Goal: Transaction & Acquisition: Purchase product/service

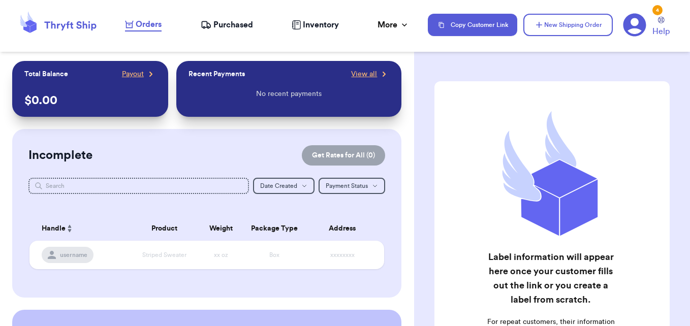
scroll to position [172, 0]
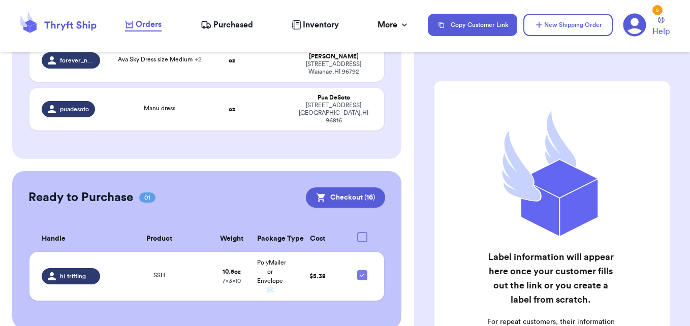
scroll to position [202, 0]
click at [225, 20] on span "Purchased" at bounding box center [233, 25] width 40 height 12
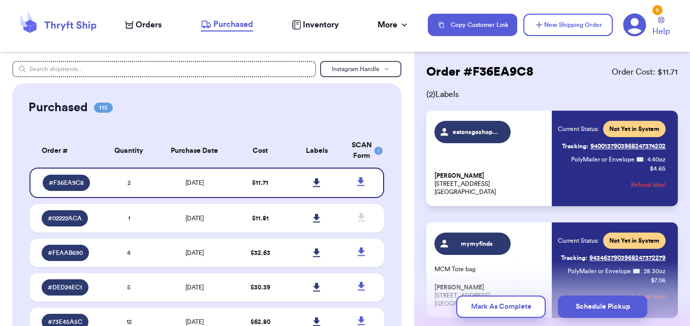
scroll to position [7, 0]
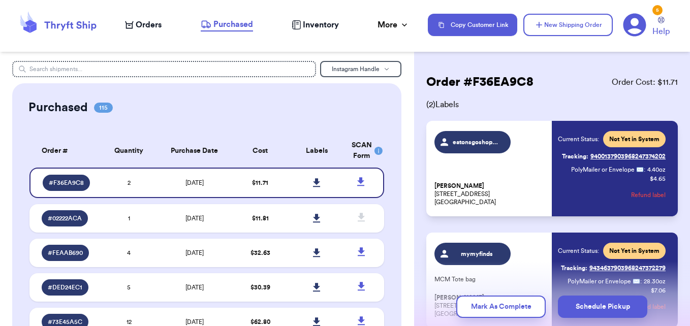
click at [144, 27] on span "Orders" at bounding box center [149, 25] width 26 height 12
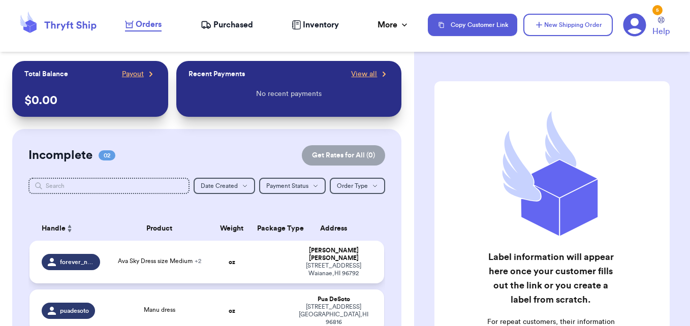
click at [174, 262] on div "Ava Sky Dress size Medium + 2" at bounding box center [159, 261] width 83 height 9
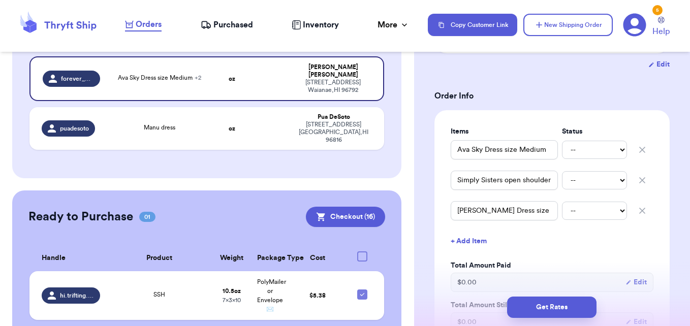
scroll to position [204, 0]
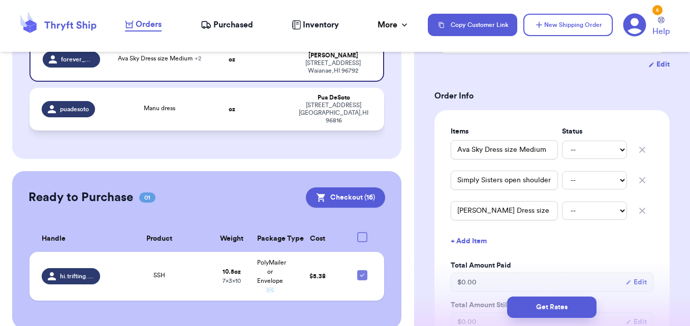
click at [189, 104] on div "Manu dress" at bounding box center [159, 109] width 94 height 11
type input "Manu dress"
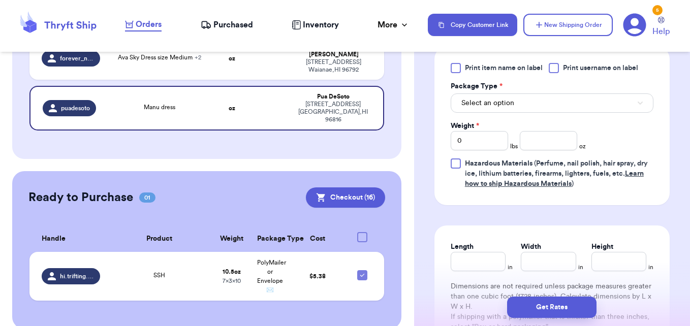
scroll to position [473, 0]
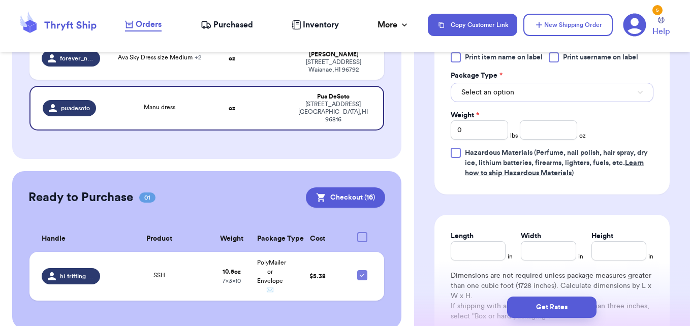
click at [595, 93] on button "Select an option" at bounding box center [552, 92] width 203 height 19
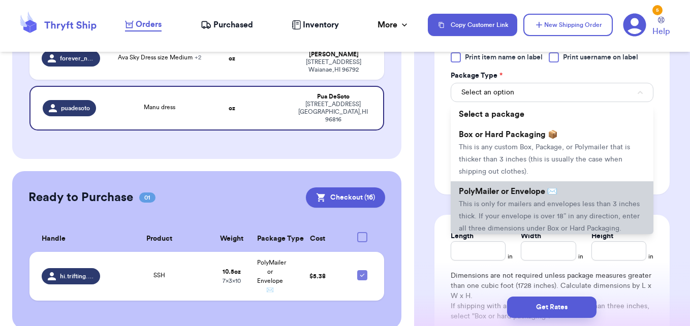
click at [512, 200] on li "PolyMailer or Envelope ✉️ This is only for mailers and envelopes less than 3 in…" at bounding box center [552, 209] width 203 height 57
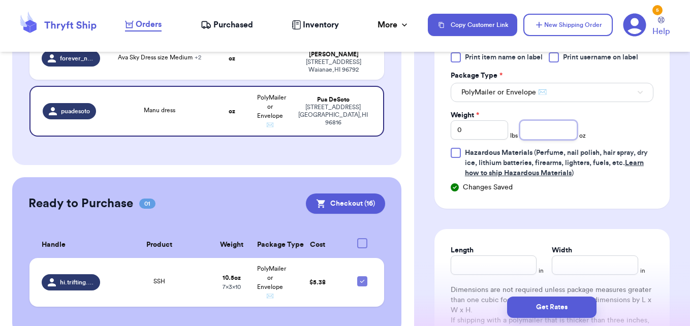
click at [527, 125] on input "number" at bounding box center [548, 129] width 57 height 19
type input "8.1"
click at [488, 266] on input "Length" at bounding box center [494, 265] width 86 height 19
type input "10"
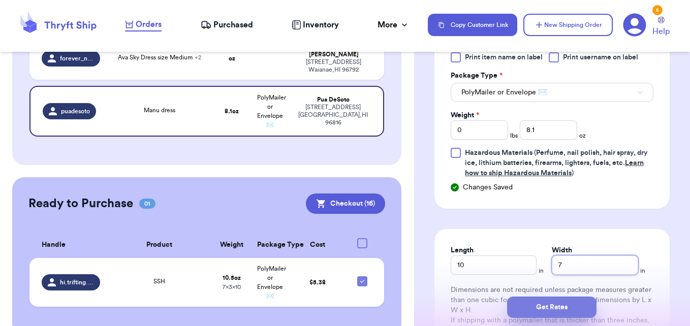
type input "7"
click at [558, 313] on button "Get Rates" at bounding box center [551, 307] width 89 height 21
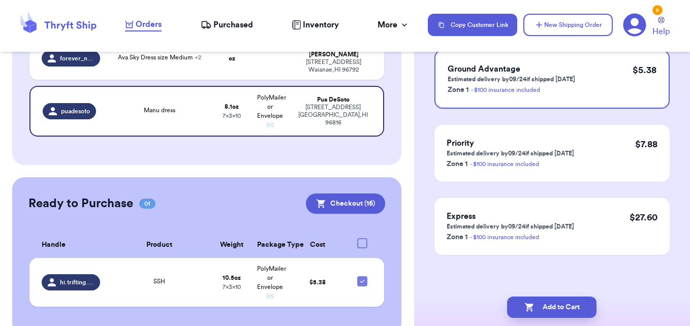
scroll to position [0, 0]
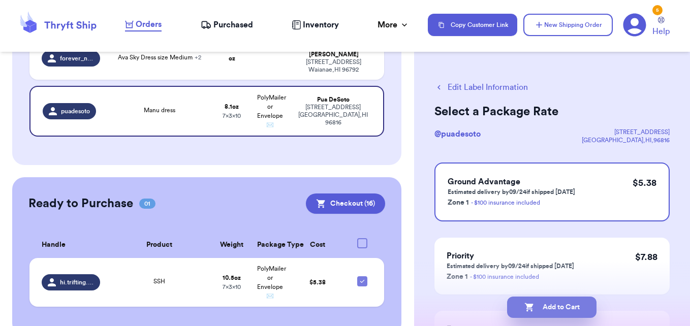
click at [558, 309] on button "Add to Cart" at bounding box center [551, 307] width 89 height 21
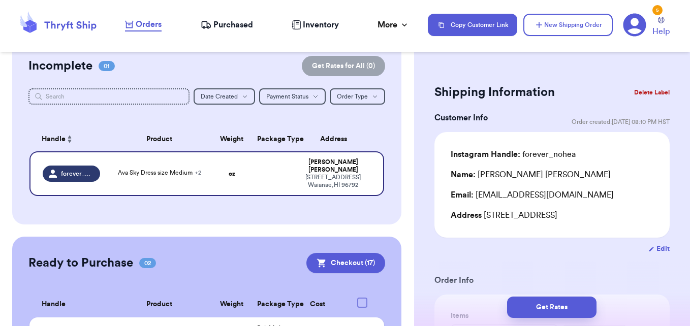
scroll to position [71, 0]
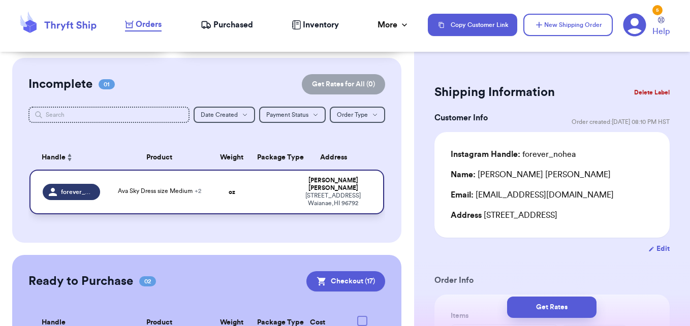
click at [268, 186] on td at bounding box center [270, 192] width 38 height 45
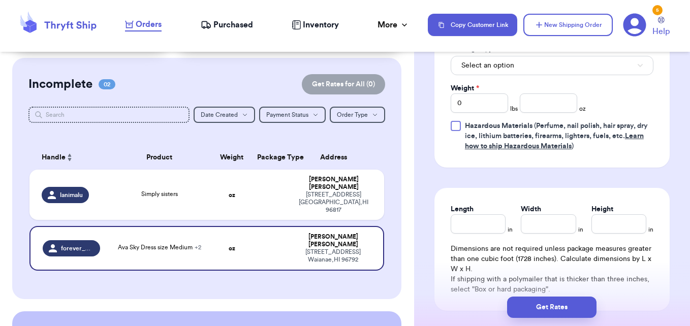
scroll to position [567, 0]
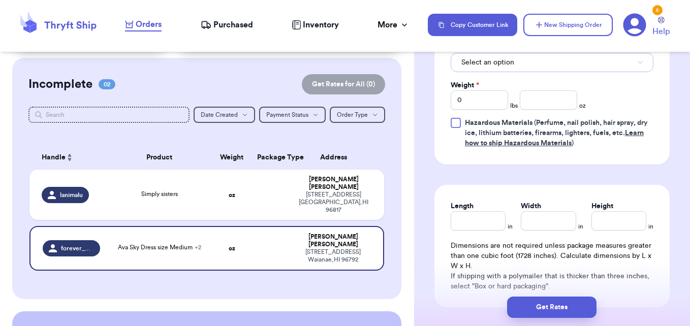
click at [609, 70] on button "Select an option" at bounding box center [552, 62] width 203 height 19
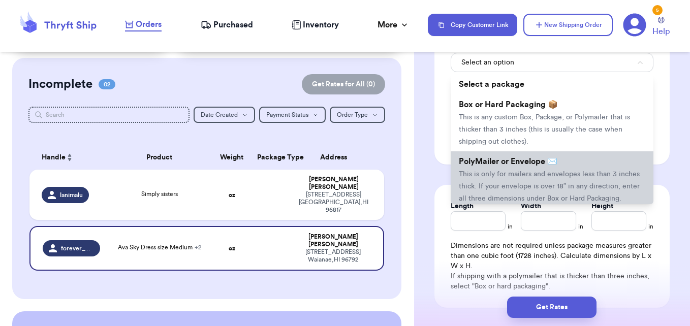
click at [529, 176] on span "This is only for mailers and envelopes less than 3 inches thick. If your envelo…" at bounding box center [549, 186] width 181 height 31
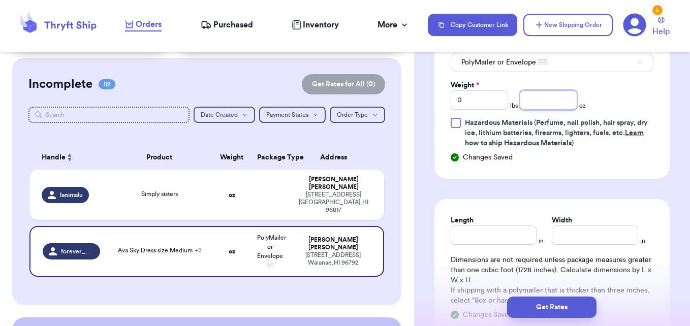
click at [534, 101] on input "number" at bounding box center [548, 99] width 57 height 19
type input "14.0"
click at [479, 229] on input "Length" at bounding box center [494, 235] width 86 height 19
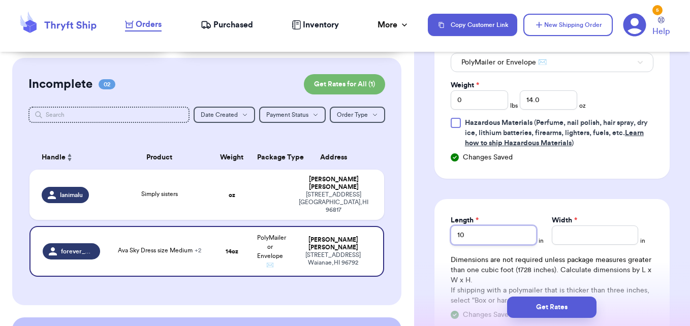
type input "10"
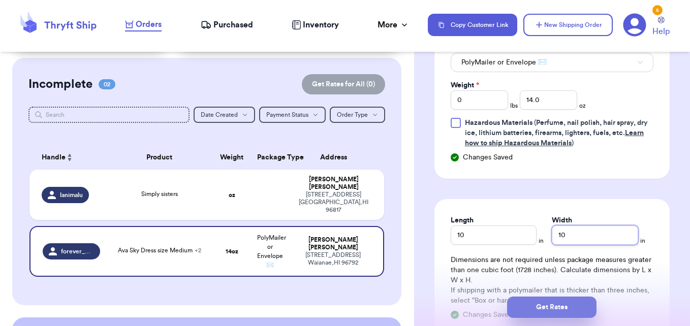
type input "10"
click at [549, 301] on button "Get Rates" at bounding box center [551, 307] width 89 height 21
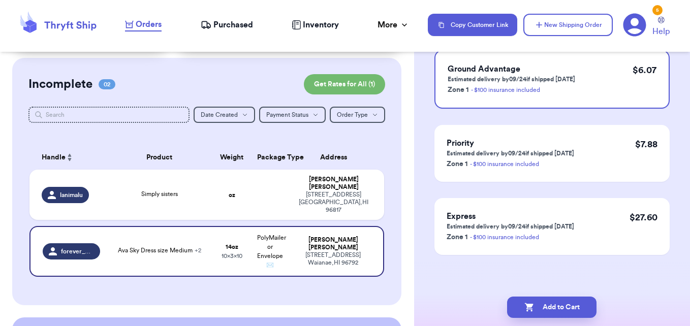
scroll to position [0, 0]
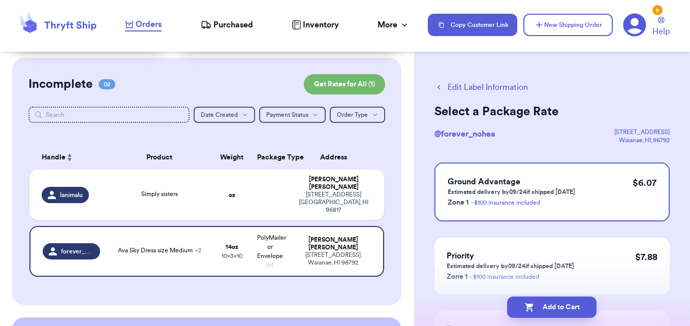
click at [549, 301] on button "Add to Cart" at bounding box center [551, 307] width 89 height 21
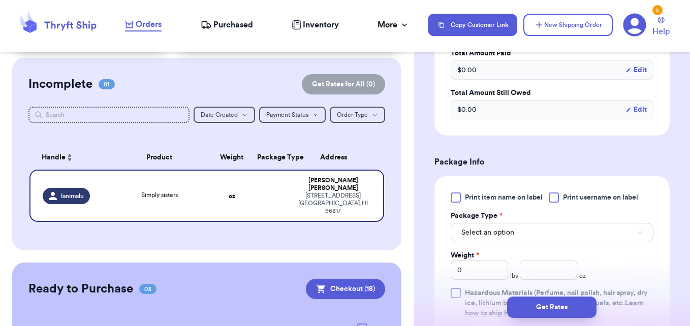
scroll to position [340, 0]
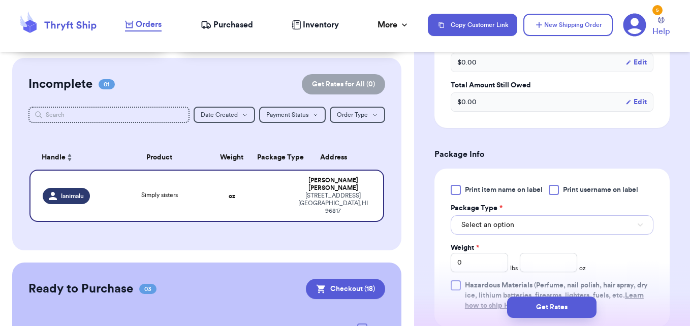
click at [589, 224] on button "Select an option" at bounding box center [552, 224] width 203 height 19
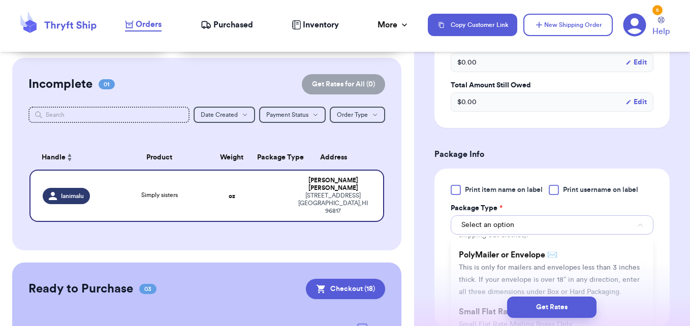
scroll to position [74, 0]
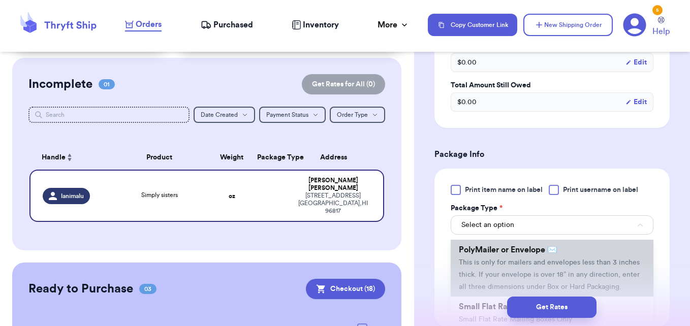
click at [586, 268] on li "PolyMailer or Envelope ✉️ This is only for mailers and envelopes less than 3 in…" at bounding box center [552, 268] width 203 height 57
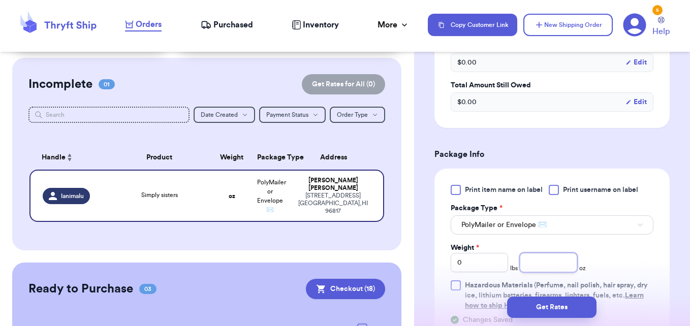
click at [550, 265] on input "number" at bounding box center [548, 262] width 57 height 19
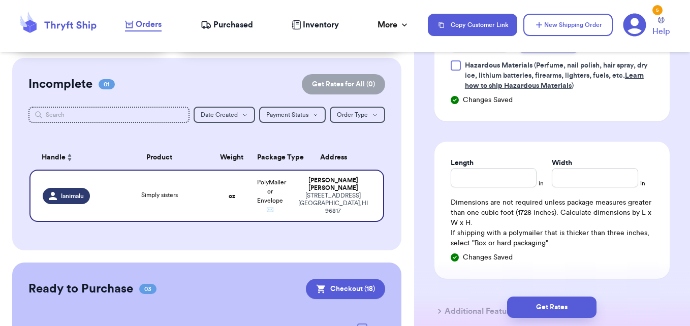
scroll to position [580, 0]
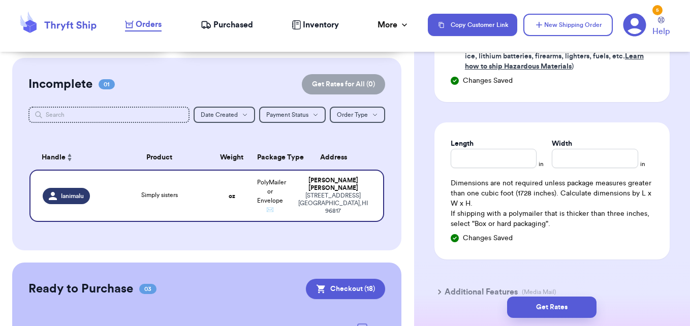
type input "8.8"
click at [507, 158] on input "Length" at bounding box center [494, 158] width 86 height 19
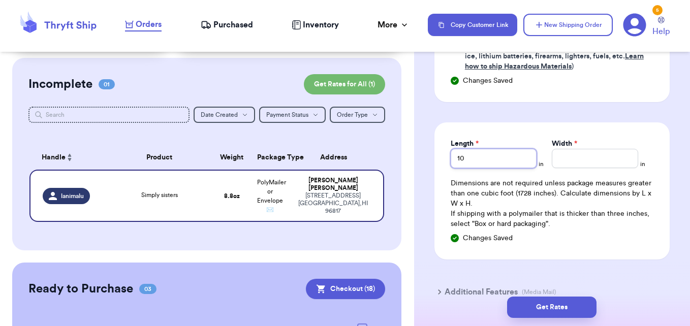
type input "10"
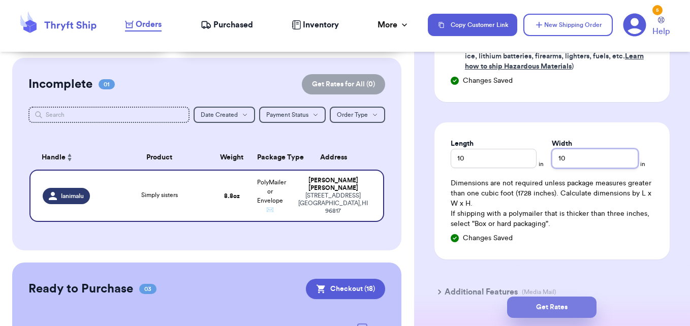
type input "10"
click at [574, 299] on button "Get Rates" at bounding box center [551, 307] width 89 height 21
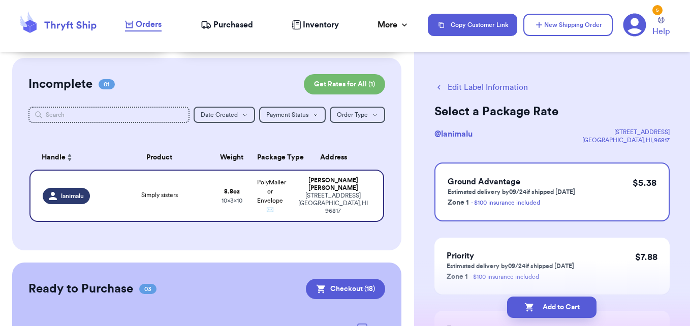
scroll to position [113, 0]
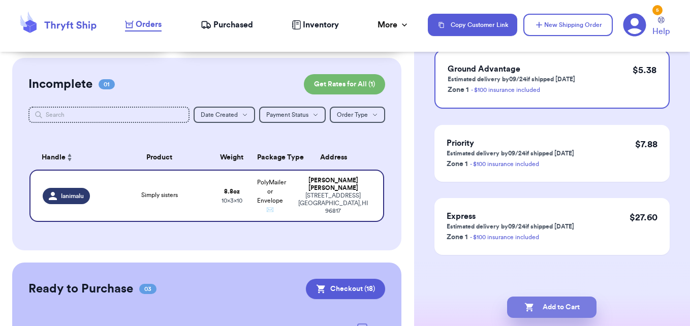
click at [572, 299] on button "Add to Cart" at bounding box center [551, 307] width 89 height 21
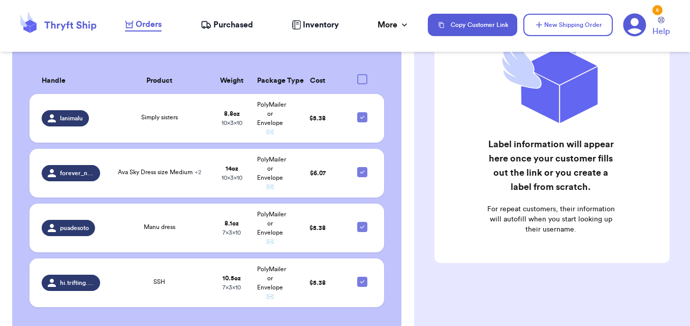
scroll to position [319, 0]
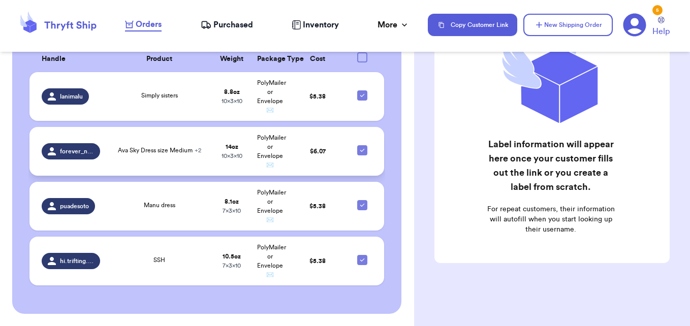
click at [357, 149] on label at bounding box center [362, 150] width 10 height 10
click at [362, 145] on input "checkbox" at bounding box center [362, 145] width 1 height 1
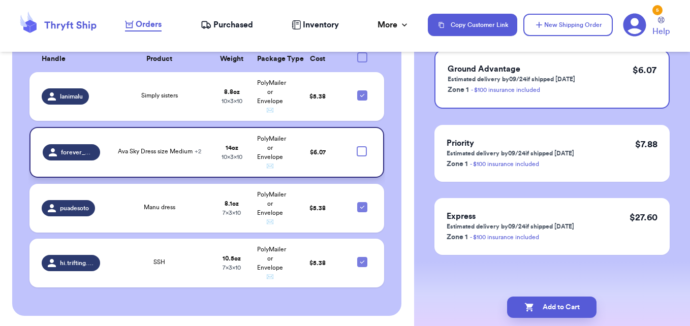
click at [357, 149] on div at bounding box center [362, 151] width 10 height 10
click at [361, 146] on input "checkbox" at bounding box center [361, 146] width 1 height 1
checkbox input "true"
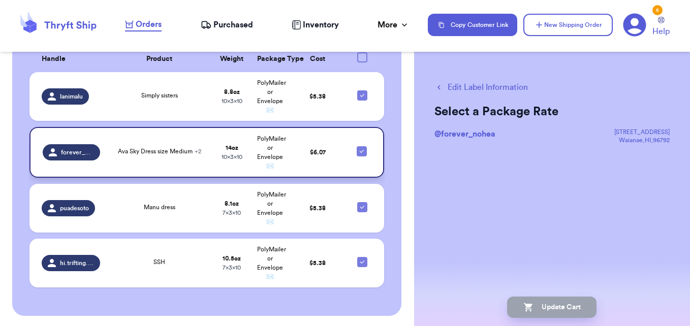
scroll to position [0, 0]
click at [358, 203] on icon at bounding box center [362, 207] width 8 height 8
click at [362, 202] on input "checkbox" at bounding box center [362, 202] width 1 height 1
click at [357, 203] on div at bounding box center [362, 207] width 10 height 10
click at [362, 202] on input "checkbox" at bounding box center [362, 202] width 1 height 1
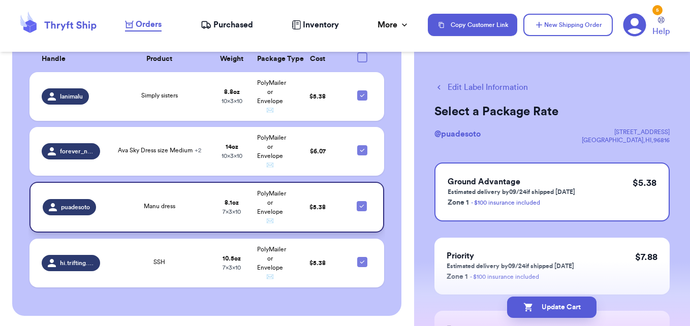
click at [358, 203] on icon at bounding box center [362, 206] width 8 height 8
click at [361, 201] on input "checkbox" at bounding box center [361, 201] width 1 height 1
click at [357, 203] on div at bounding box center [362, 206] width 10 height 10
click at [361, 201] on input "checkbox" at bounding box center [361, 201] width 1 height 1
click at [358, 203] on icon at bounding box center [362, 206] width 8 height 8
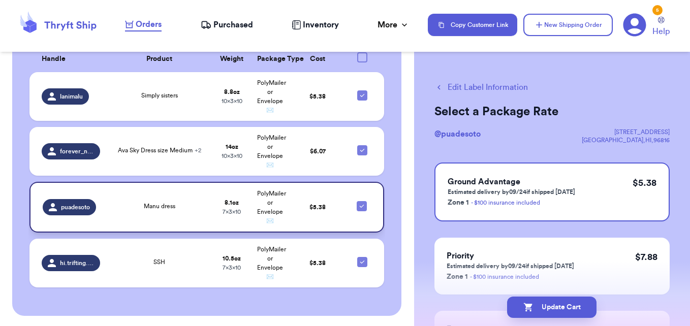
click at [361, 201] on input "checkbox" at bounding box center [361, 201] width 1 height 1
checkbox input "false"
click at [358, 148] on icon at bounding box center [362, 150] width 8 height 8
click at [362, 145] on input "checkbox" at bounding box center [362, 145] width 1 height 1
checkbox input "false"
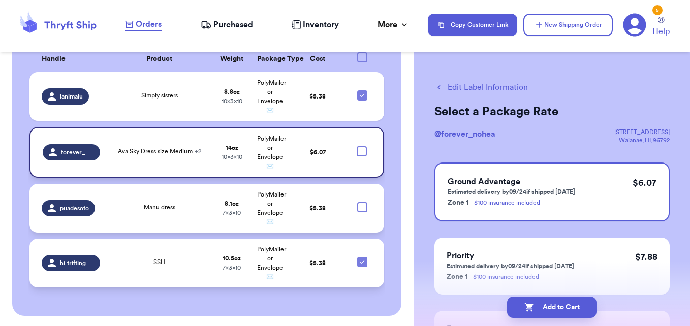
click at [360, 262] on icon at bounding box center [362, 262] width 4 height 3
click at [362, 257] on input "checkbox" at bounding box center [362, 257] width 1 height 1
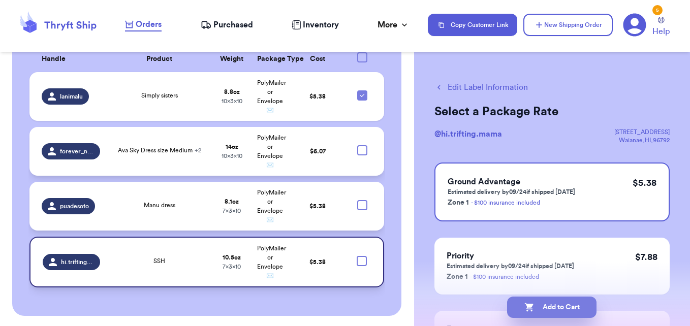
click at [567, 312] on button "Add to Cart" at bounding box center [551, 307] width 89 height 21
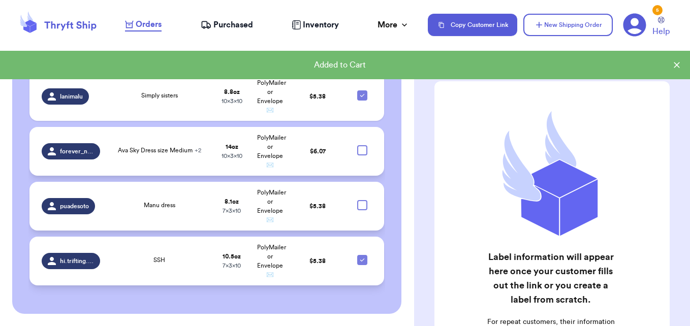
click at [360, 260] on icon at bounding box center [362, 260] width 4 height 3
click at [362, 255] on input "checkbox" at bounding box center [362, 255] width 1 height 1
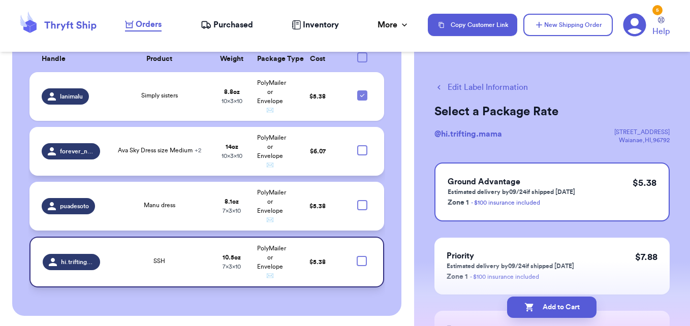
scroll to position [321, 0]
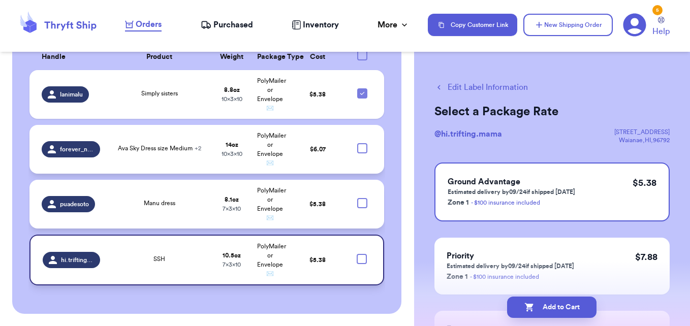
click at [549, 318] on div "Add to Cart" at bounding box center [552, 308] width 276 height 38
click at [550, 313] on button "Add to Cart" at bounding box center [551, 307] width 89 height 21
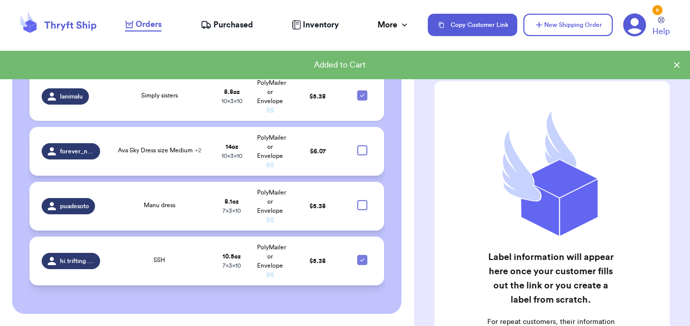
click at [359, 257] on icon at bounding box center [362, 260] width 8 height 8
click at [362, 255] on input "checkbox" at bounding box center [362, 255] width 1 height 1
checkbox input "false"
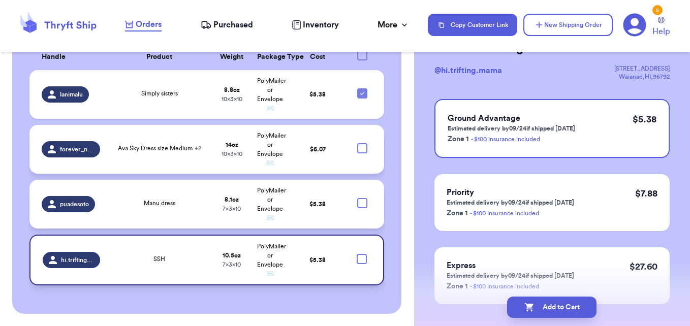
scroll to position [54, 0]
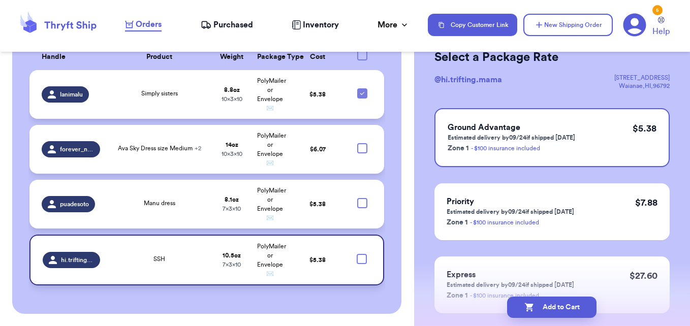
click at [360, 110] on td at bounding box center [365, 94] width 38 height 49
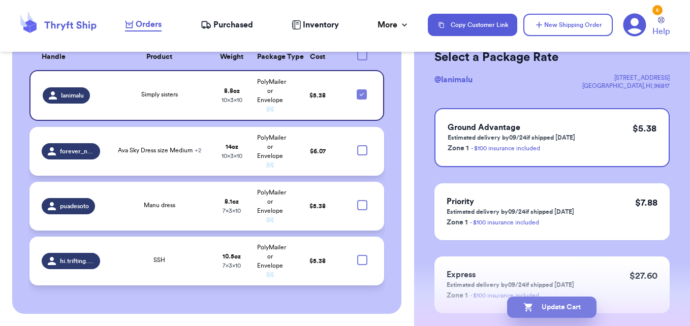
click at [536, 303] on button "Update Cart" at bounding box center [551, 307] width 89 height 21
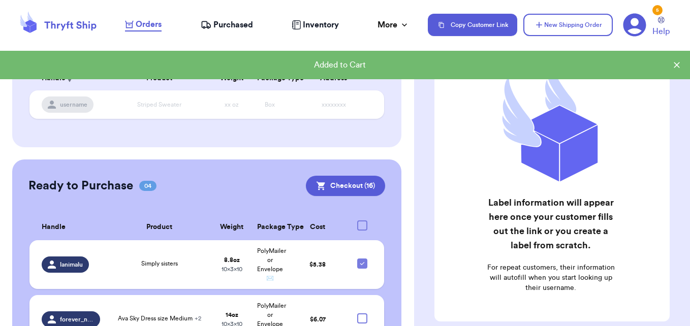
scroll to position [147, 0]
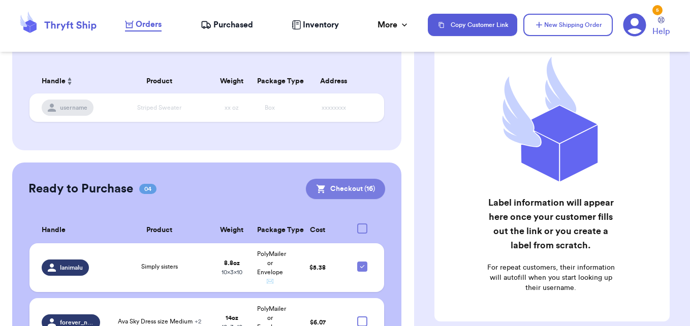
click at [353, 186] on button "Checkout ( 16 )" at bounding box center [345, 189] width 79 height 20
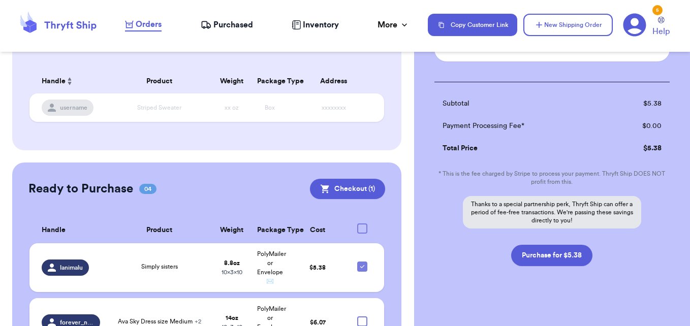
scroll to position [138, 0]
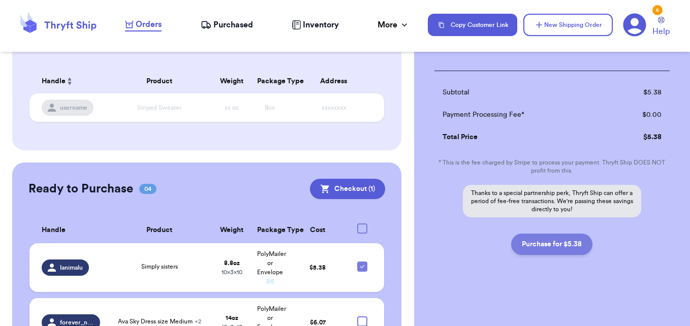
click at [532, 249] on button "Purchase for $5.38" at bounding box center [551, 244] width 81 height 21
checkbox input "false"
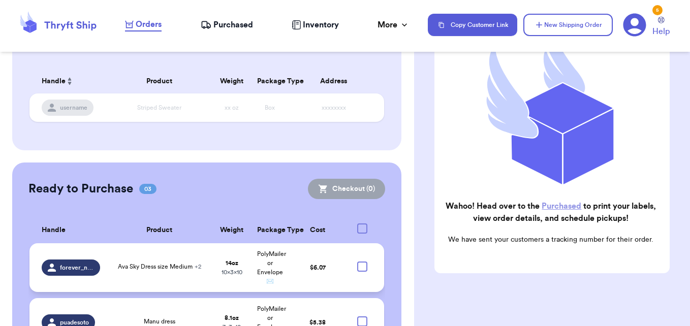
click at [231, 24] on span "Purchased" at bounding box center [233, 25] width 40 height 12
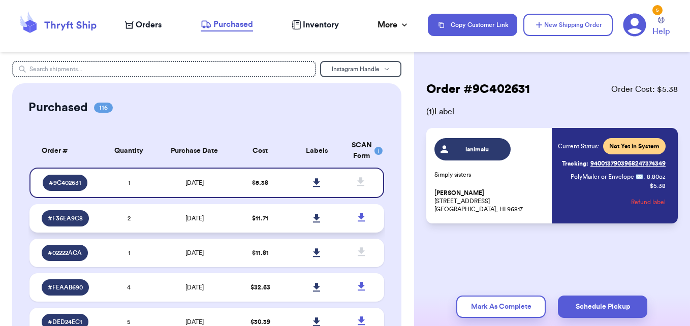
click at [199, 217] on span "[DATE]" at bounding box center [194, 218] width 18 height 6
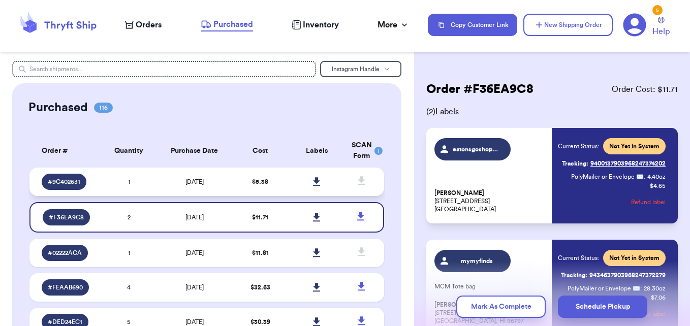
scroll to position [4039, 0]
